Goal: Task Accomplishment & Management: Manage account settings

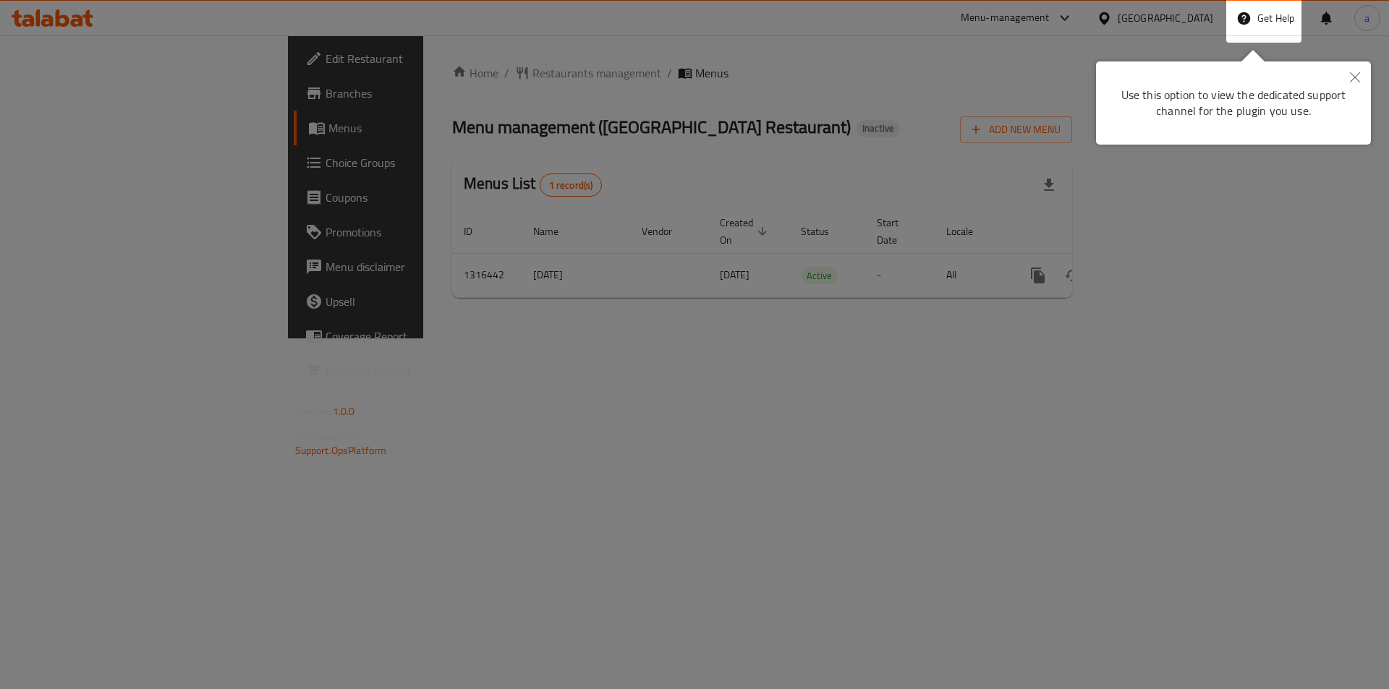
click at [867, 114] on div at bounding box center [694, 344] width 1389 height 689
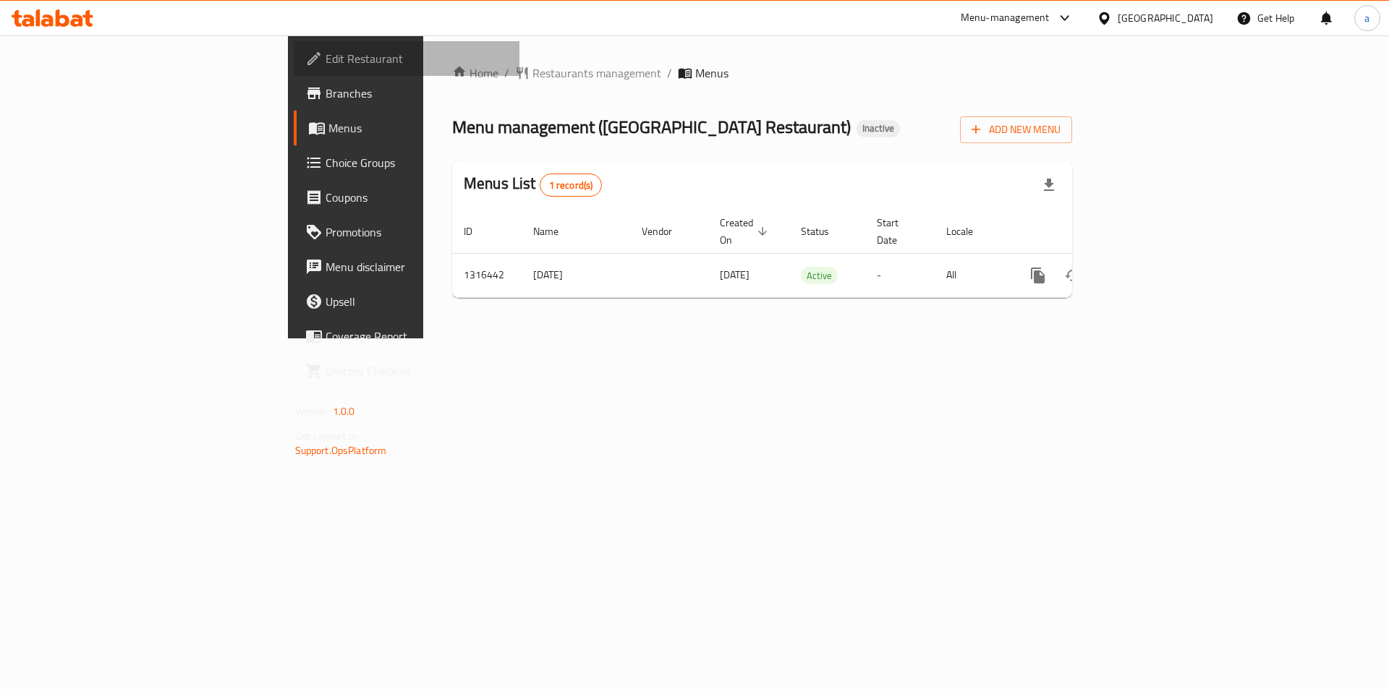
click at [326, 61] on span "Edit Restaurant" at bounding box center [417, 58] width 183 height 17
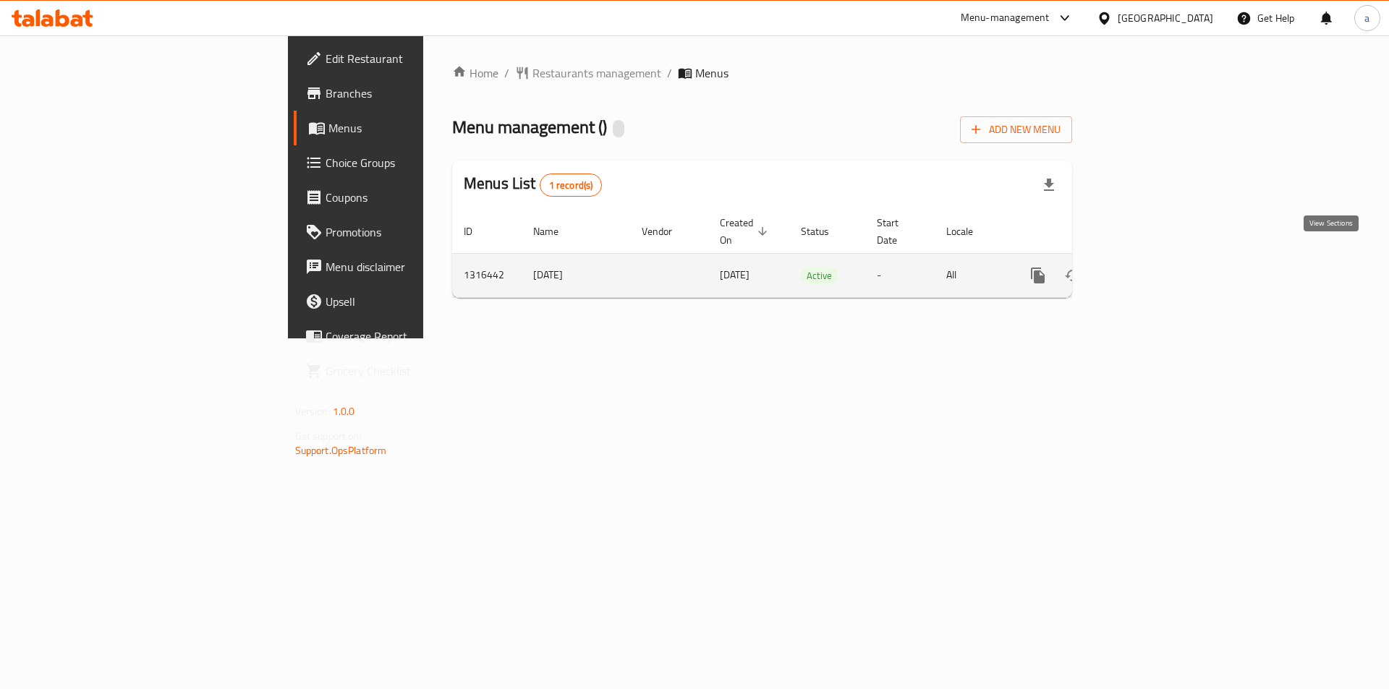
click at [1151, 268] on icon "enhanced table" at bounding box center [1142, 275] width 17 height 17
